Goal: Information Seeking & Learning: Learn about a topic

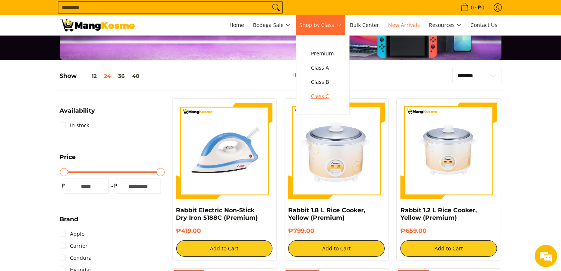
click at [328, 95] on span "Class C" at bounding box center [322, 96] width 23 height 9
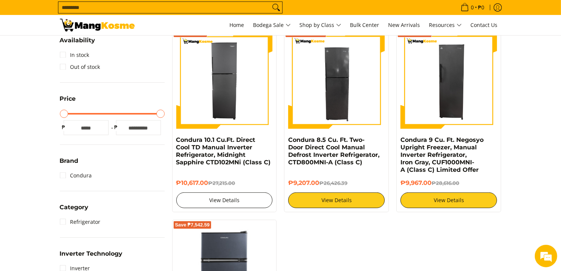
click at [227, 198] on link "View Details" at bounding box center [224, 200] width 96 height 16
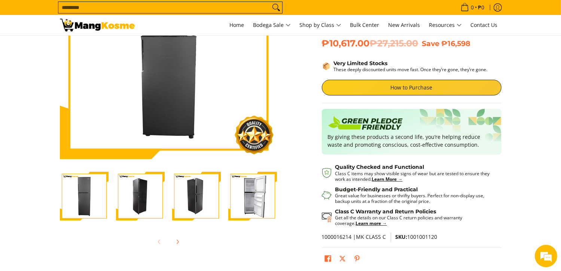
scroll to position [109, 0]
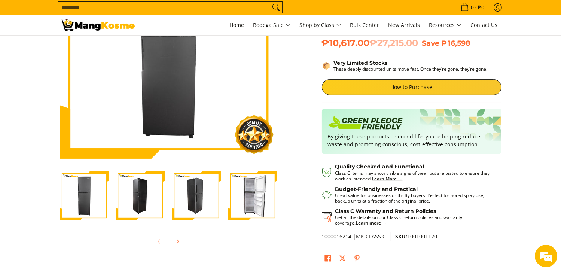
click at [264, 200] on img "Condura 10.1 Cu.Ft. Direct Cool TD Manual Inverter Refrigerator, Midnight Sapph…" at bounding box center [252, 195] width 49 height 49
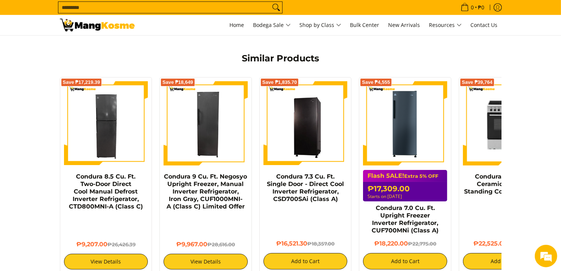
scroll to position [541, 0]
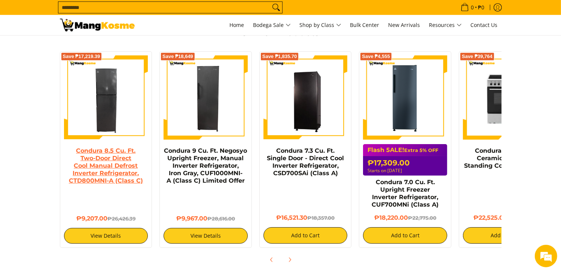
click at [104, 158] on link "Condura 8.5 Cu. Ft. Two-Door Direct Cool Manual Defrost Inverter Refrigerator, …" at bounding box center [106, 165] width 74 height 37
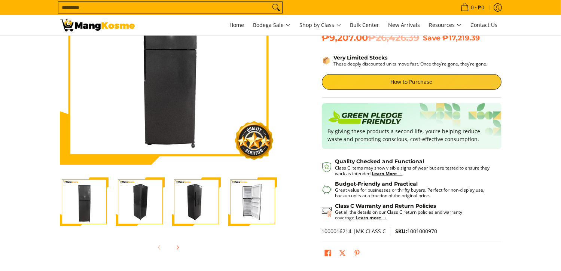
scroll to position [103, 0]
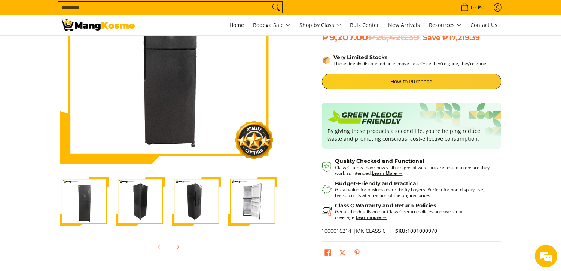
click at [252, 203] on img "Condura 8.5 Cu. Ft. Two-Door Direct Cool Manual Defrost Inverter Refrigerator, …" at bounding box center [252, 201] width 49 height 49
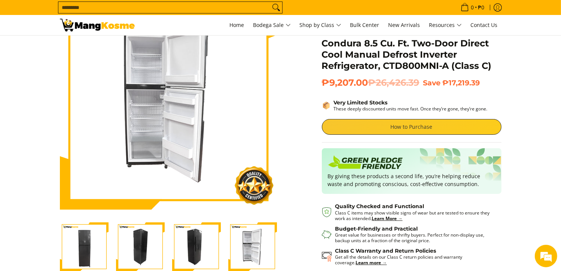
scroll to position [28, 0]
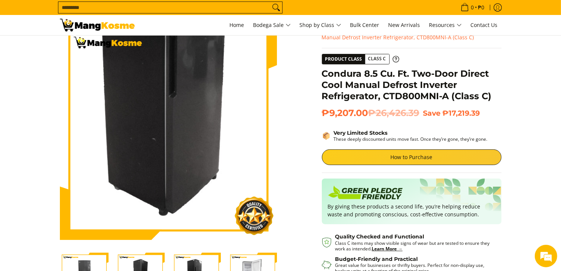
click at [162, 170] on img at bounding box center [168, 131] width 217 height 217
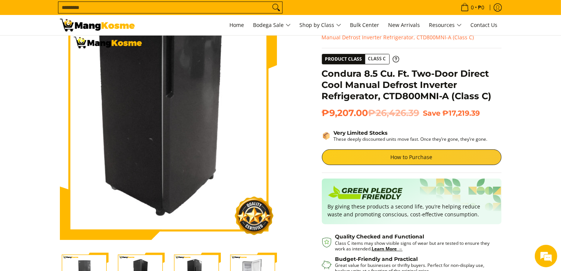
click at [163, 170] on img at bounding box center [168, 131] width 217 height 217
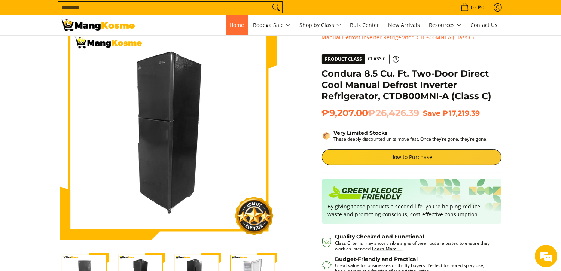
click at [235, 25] on span "Home" at bounding box center [237, 24] width 15 height 7
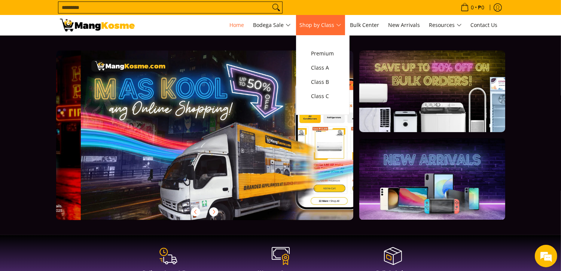
scroll to position [0, 297]
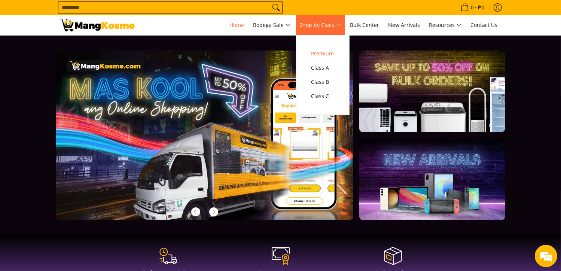
click at [324, 52] on span "Premium" at bounding box center [322, 53] width 23 height 9
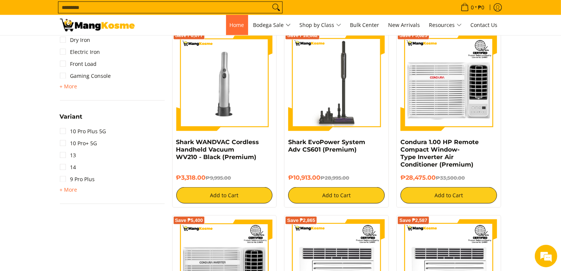
click at [233, 28] on link "Home" at bounding box center [237, 25] width 22 height 20
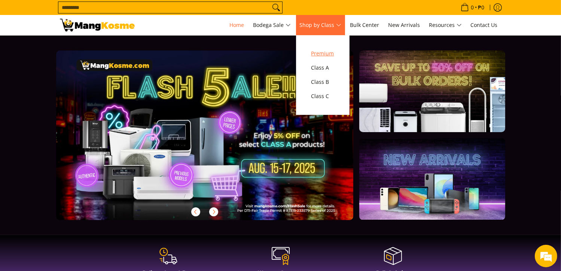
click at [323, 56] on span "Premium" at bounding box center [322, 53] width 23 height 9
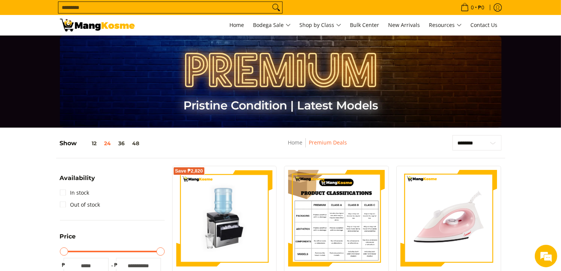
click at [337, 203] on img at bounding box center [336, 218] width 96 height 96
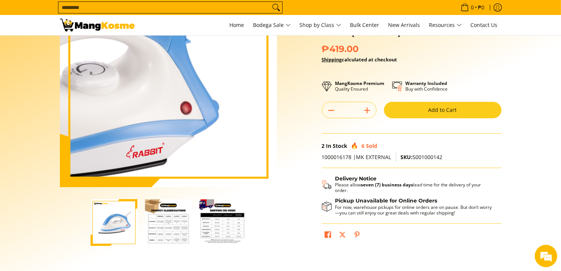
scroll to position [91, 0]
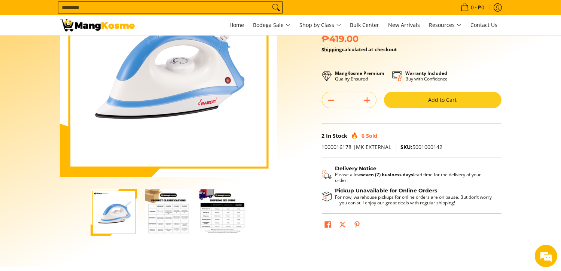
click at [177, 215] on img "Rabbit Electric Non-Stick Dry Iron 5188C (Premium)-2" at bounding box center [168, 212] width 47 height 47
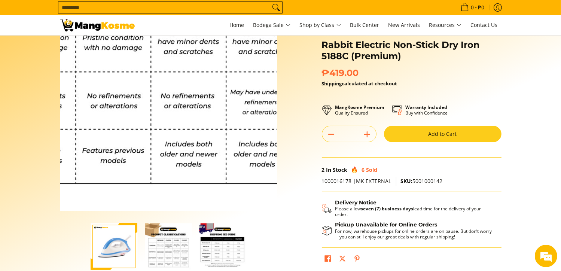
scroll to position [56, 0]
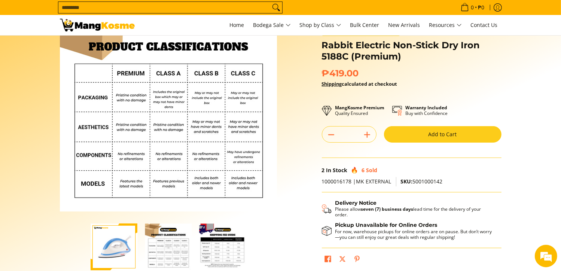
click at [222, 243] on img "Rabbit Electric Non-Stick Dry Iron 5188C (Premium)-3" at bounding box center [222, 246] width 47 height 47
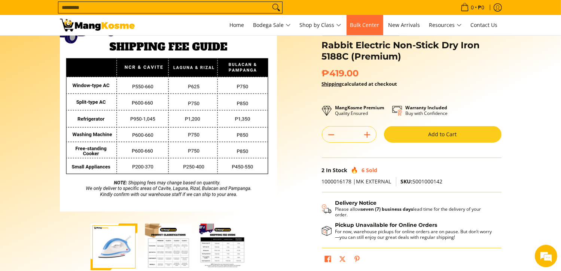
click at [371, 21] on span "Bulk Center" at bounding box center [364, 24] width 29 height 7
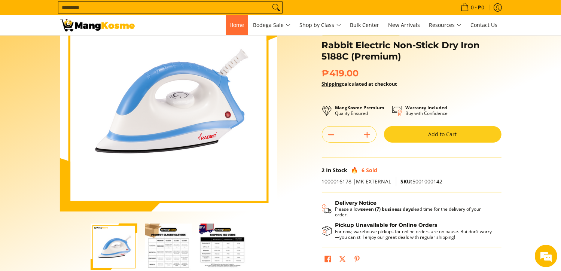
click at [230, 26] on span "Home" at bounding box center [237, 24] width 15 height 7
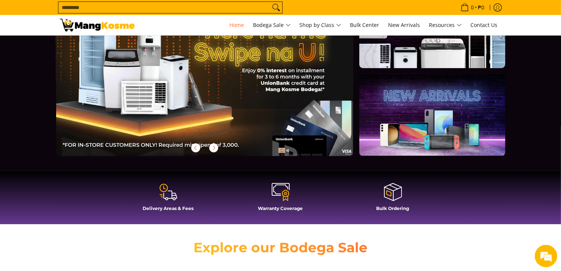
scroll to position [61, 0]
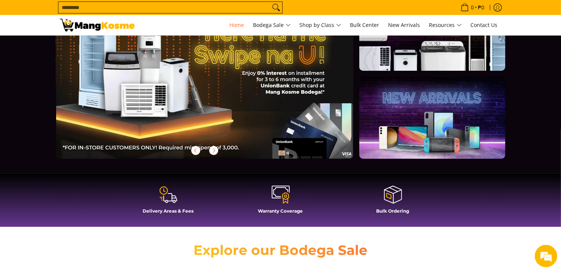
click at [410, 123] on link at bounding box center [431, 118] width 145 height 82
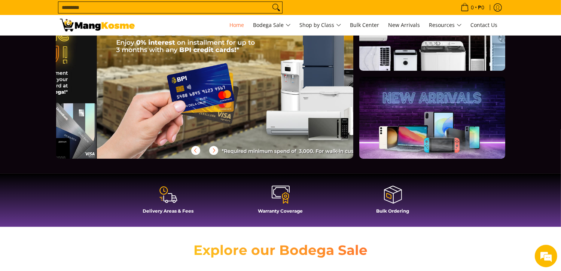
scroll to position [0, 892]
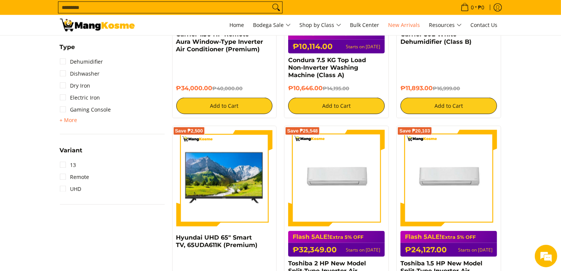
scroll to position [760, 0]
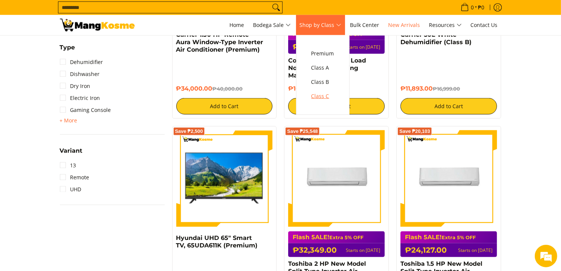
click at [331, 93] on span "Class C" at bounding box center [322, 96] width 23 height 9
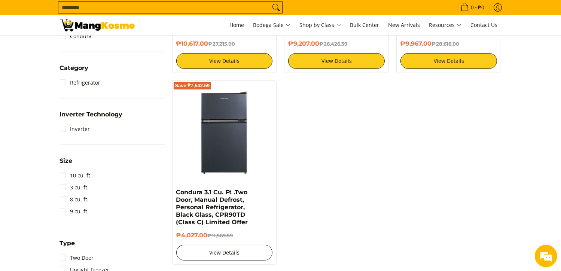
click at [226, 251] on link "View Details" at bounding box center [224, 253] width 96 height 16
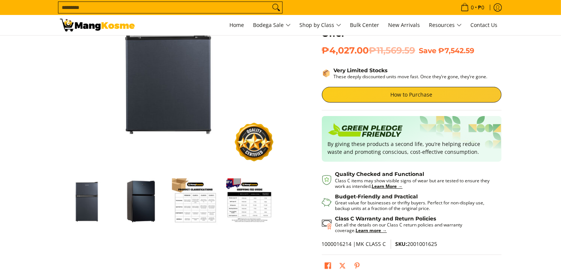
scroll to position [104, 0]
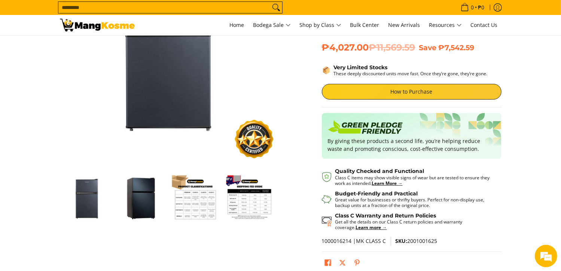
click at [138, 203] on img "Condura 3.1 Cu. Ft .Two Door, Manual Defrost, Personal Refrigerator, Black Glas…" at bounding box center [141, 198] width 47 height 47
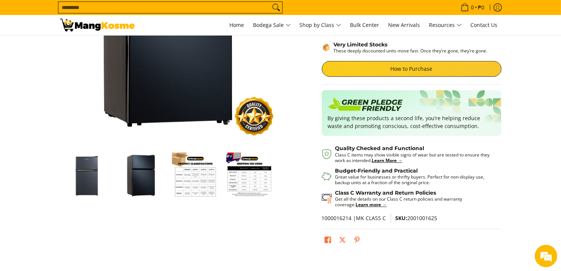
scroll to position [0, 0]
click at [193, 177] on img "Condura 3.1 Cu. Ft .Two Door, Manual Defrost, Personal Refrigerator, Black Glas…" at bounding box center [195, 175] width 47 height 47
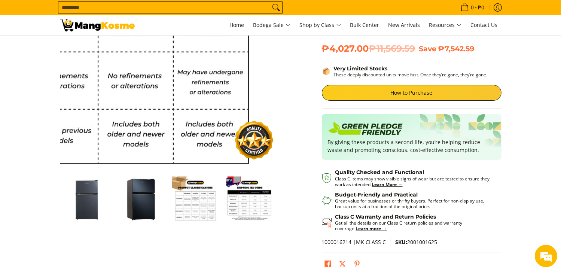
scroll to position [106, 0]
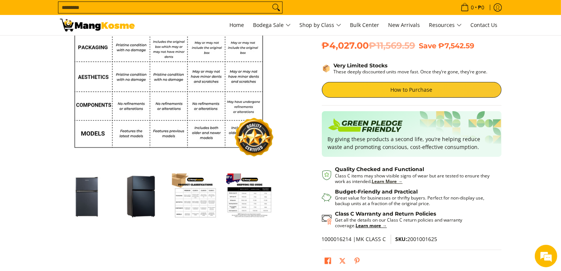
click at [394, 182] on strong "Learn More →" at bounding box center [387, 181] width 31 height 6
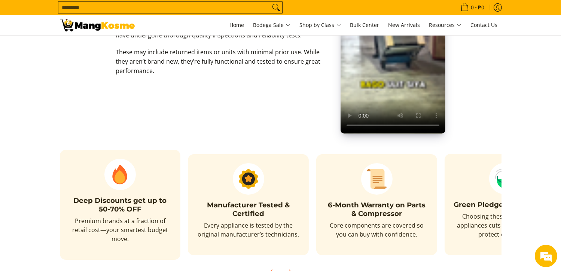
scroll to position [284, 0]
click at [289, 270] on icon "Next" at bounding box center [290, 272] width 2 height 4
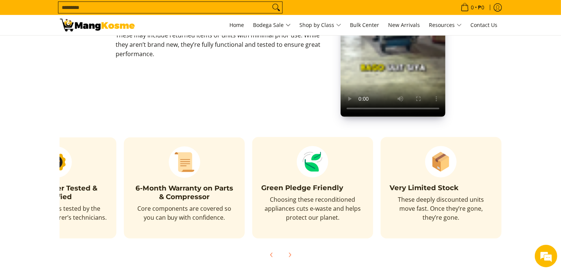
scroll to position [301, 0]
click at [272, 252] on icon "Previous" at bounding box center [272, 255] width 6 height 6
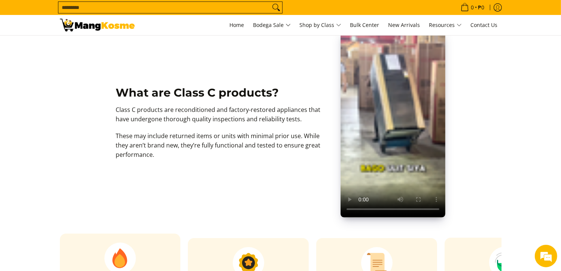
scroll to position [200, 0]
click at [238, 20] on link "Home" at bounding box center [237, 25] width 22 height 20
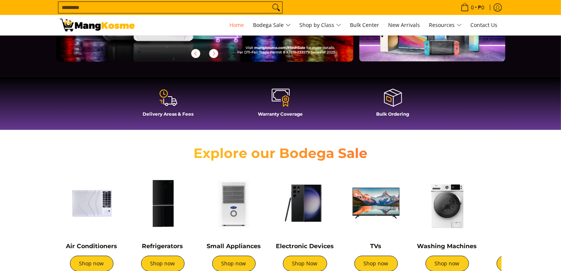
scroll to position [159, 0]
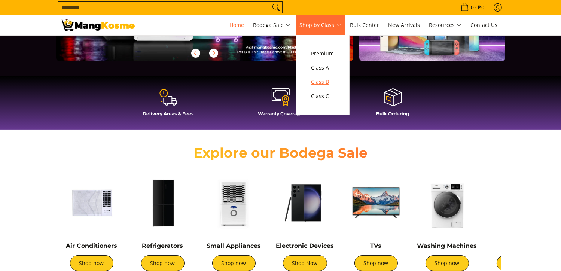
click at [321, 78] on span "Class B" at bounding box center [322, 81] width 23 height 9
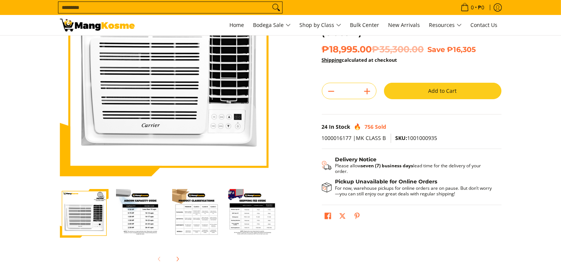
scroll to position [91, 0]
click at [206, 217] on img "Carrier 1.00 HP Remote Window-Type Compact Inverter Air Conditioner (Class B)-3" at bounding box center [196, 213] width 49 height 49
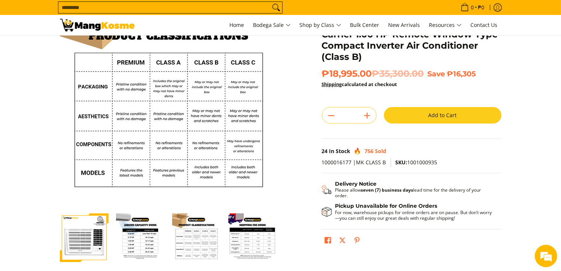
scroll to position [54, 0]
